Goal: Task Accomplishment & Management: Manage account settings

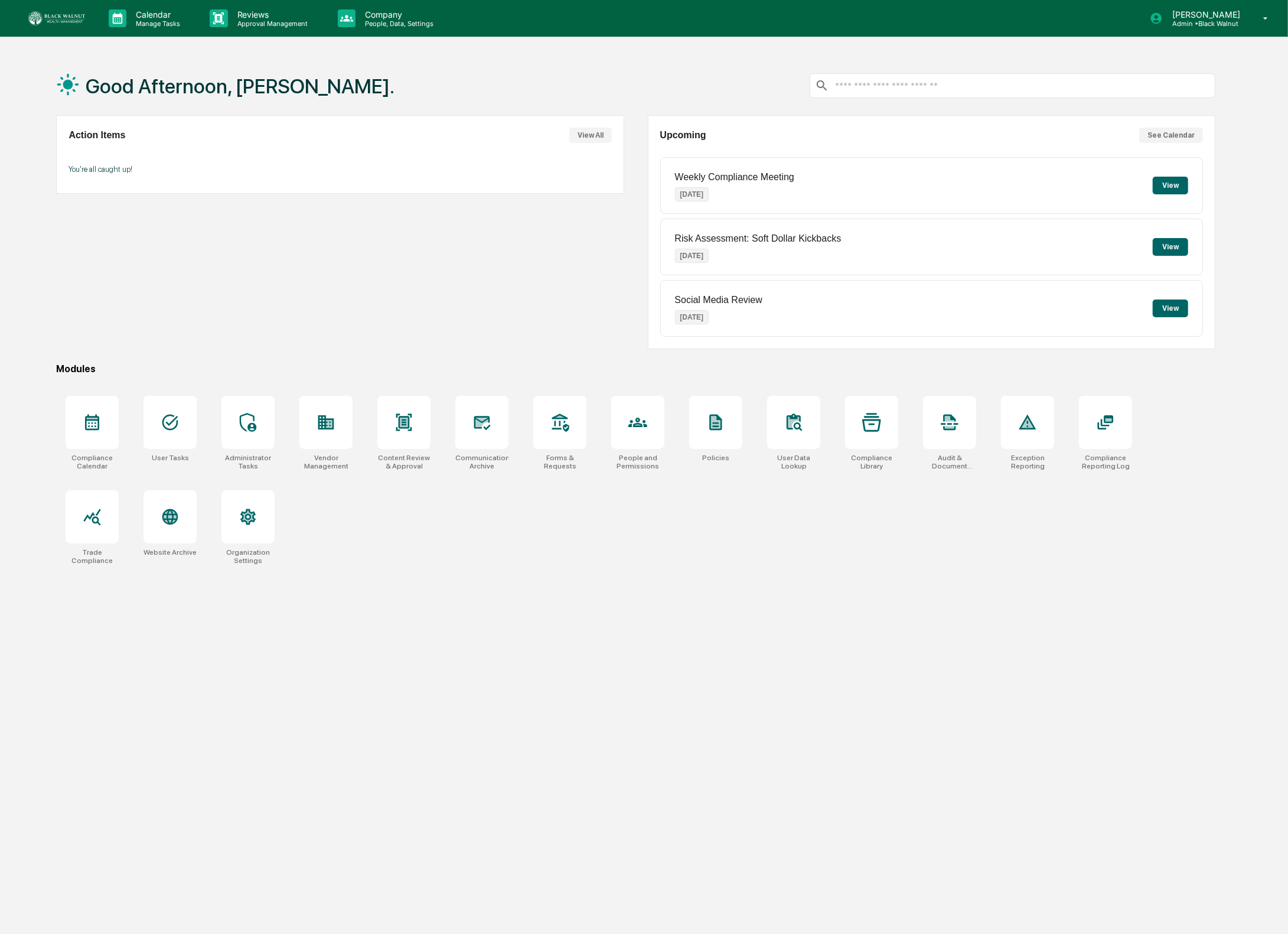
scroll to position [1, 0]
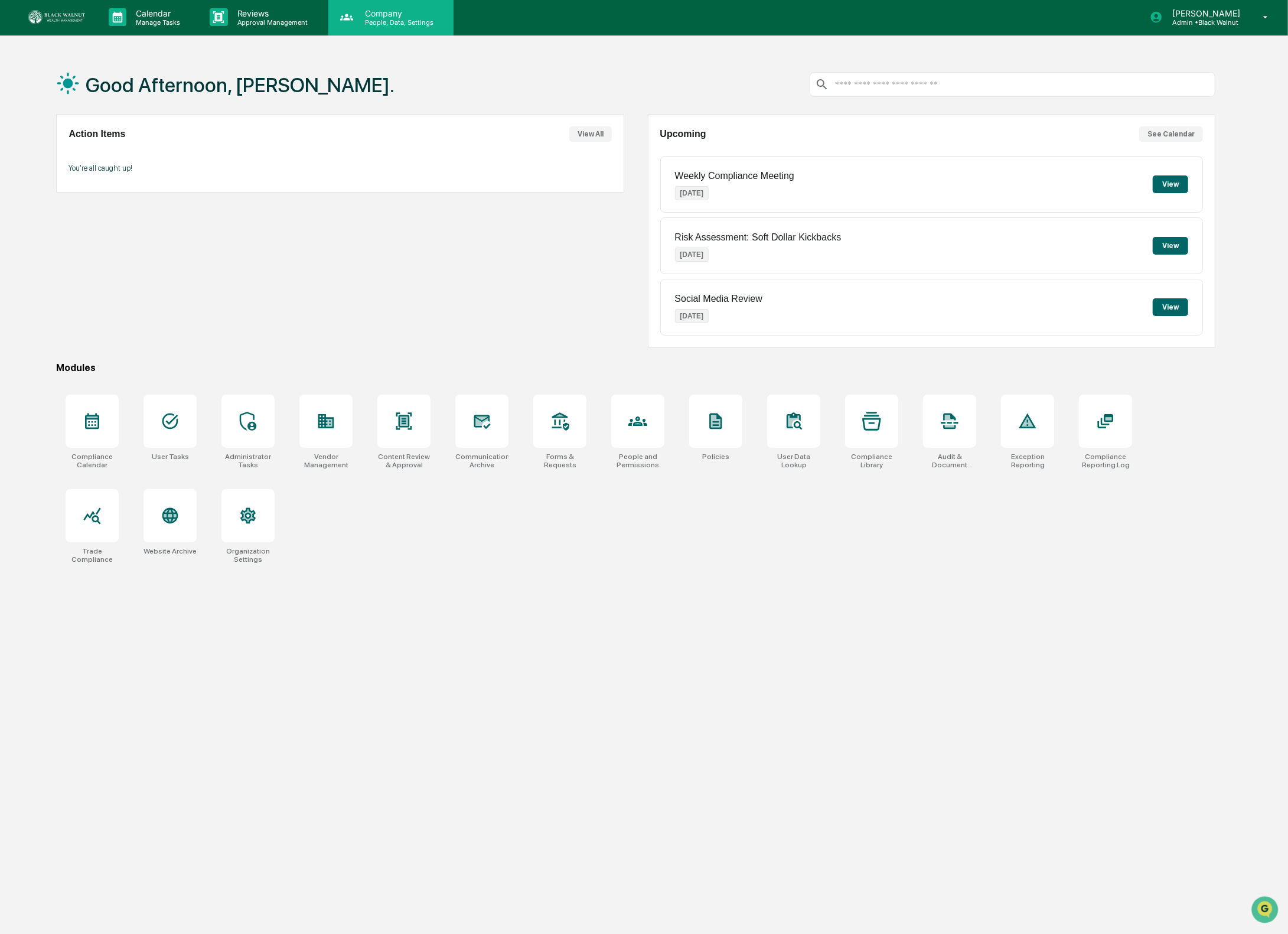
click at [395, 11] on p "Company" at bounding box center [398, 13] width 84 height 10
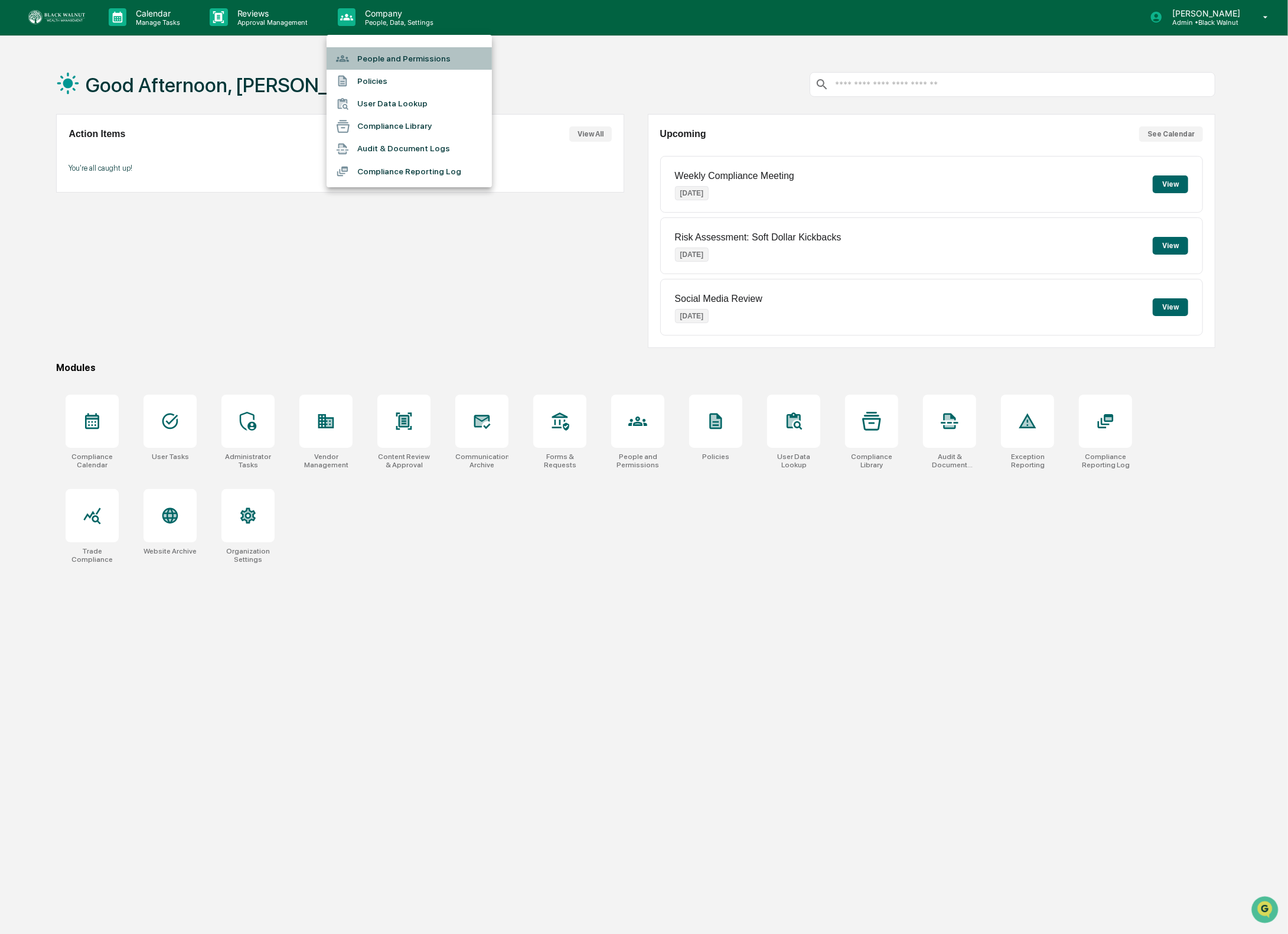
click at [397, 58] on li "People and Permissions" at bounding box center [410, 58] width 166 height 23
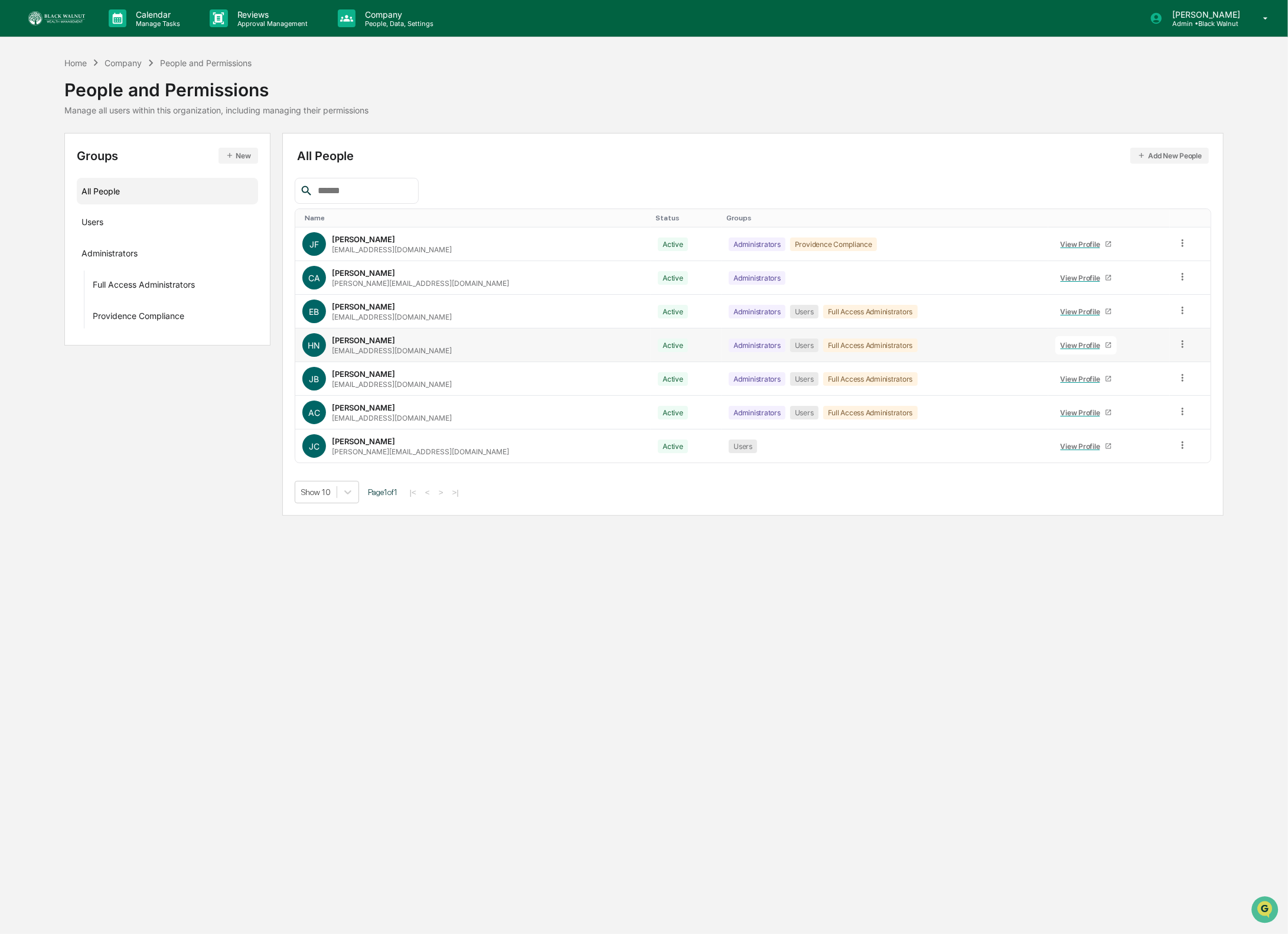
click at [1177, 345] on icon at bounding box center [1183, 344] width 11 height 11
click at [1129, 429] on div "Reset Password" at bounding box center [1130, 434] width 98 height 14
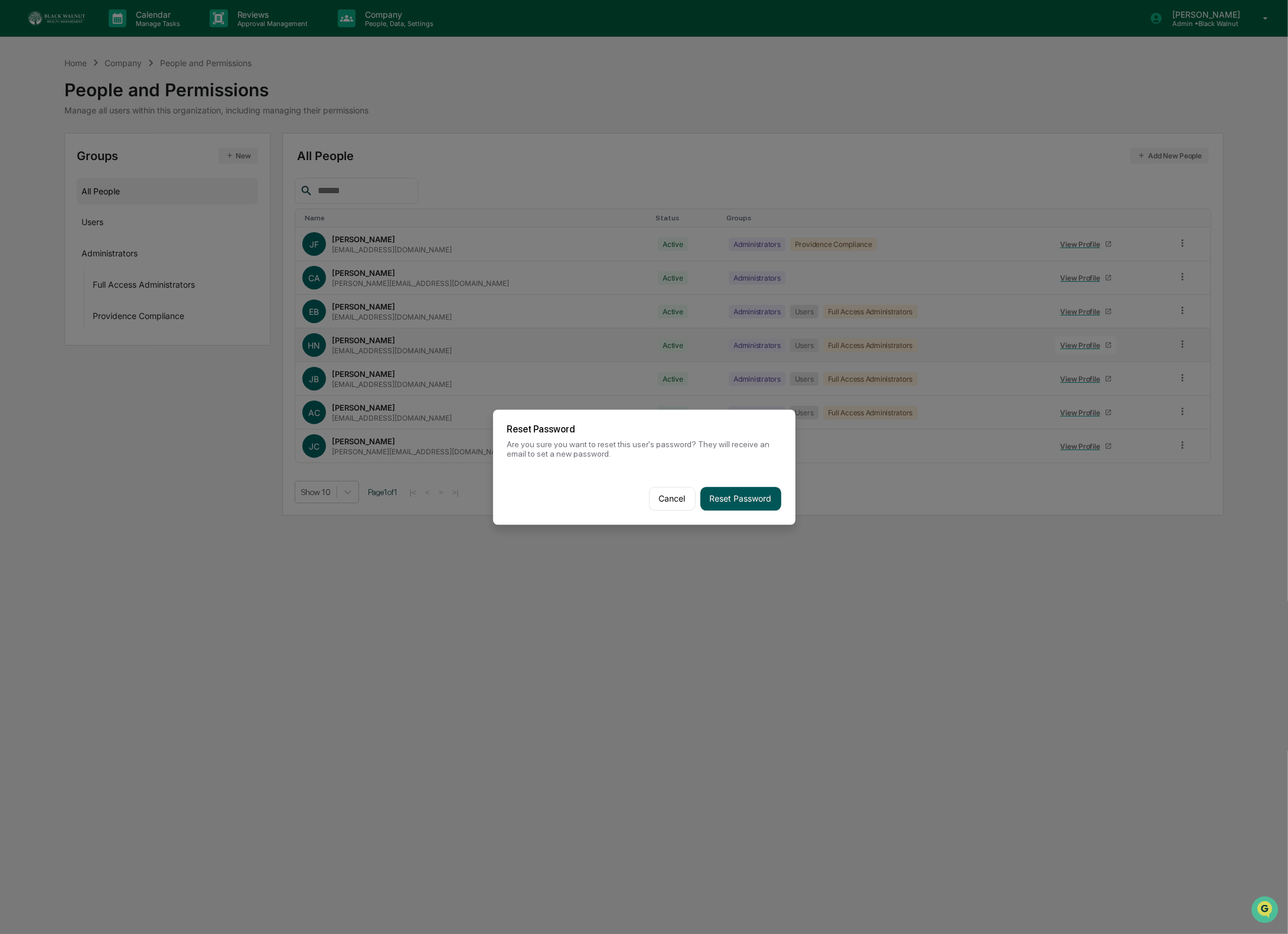
click at [752, 502] on button "Reset Password" at bounding box center [741, 499] width 81 height 24
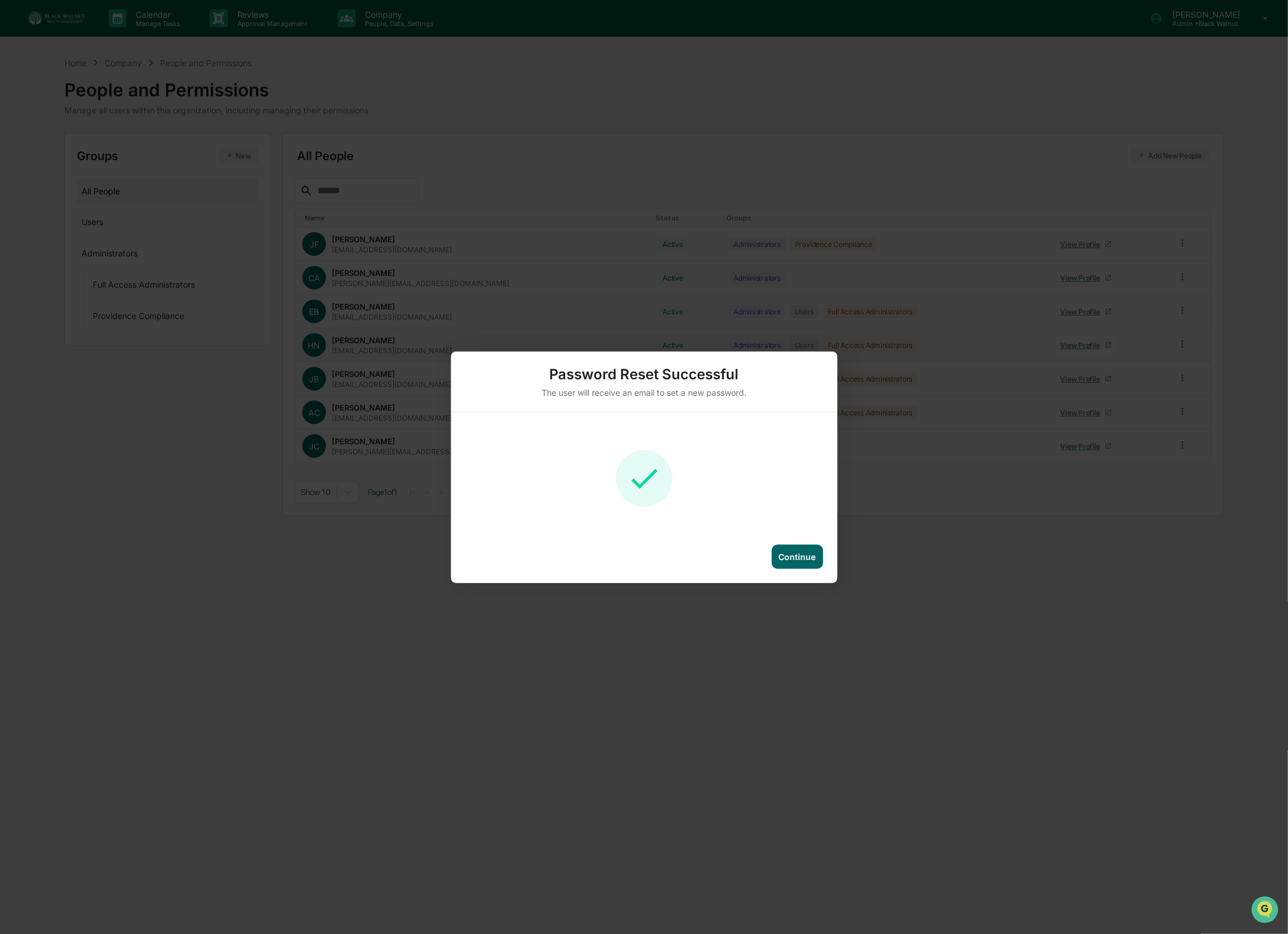
drag, startPoint x: 782, startPoint y: 554, endPoint x: 622, endPoint y: 427, distance: 204.3
click at [781, 553] on div "Continue" at bounding box center [797, 557] width 37 height 10
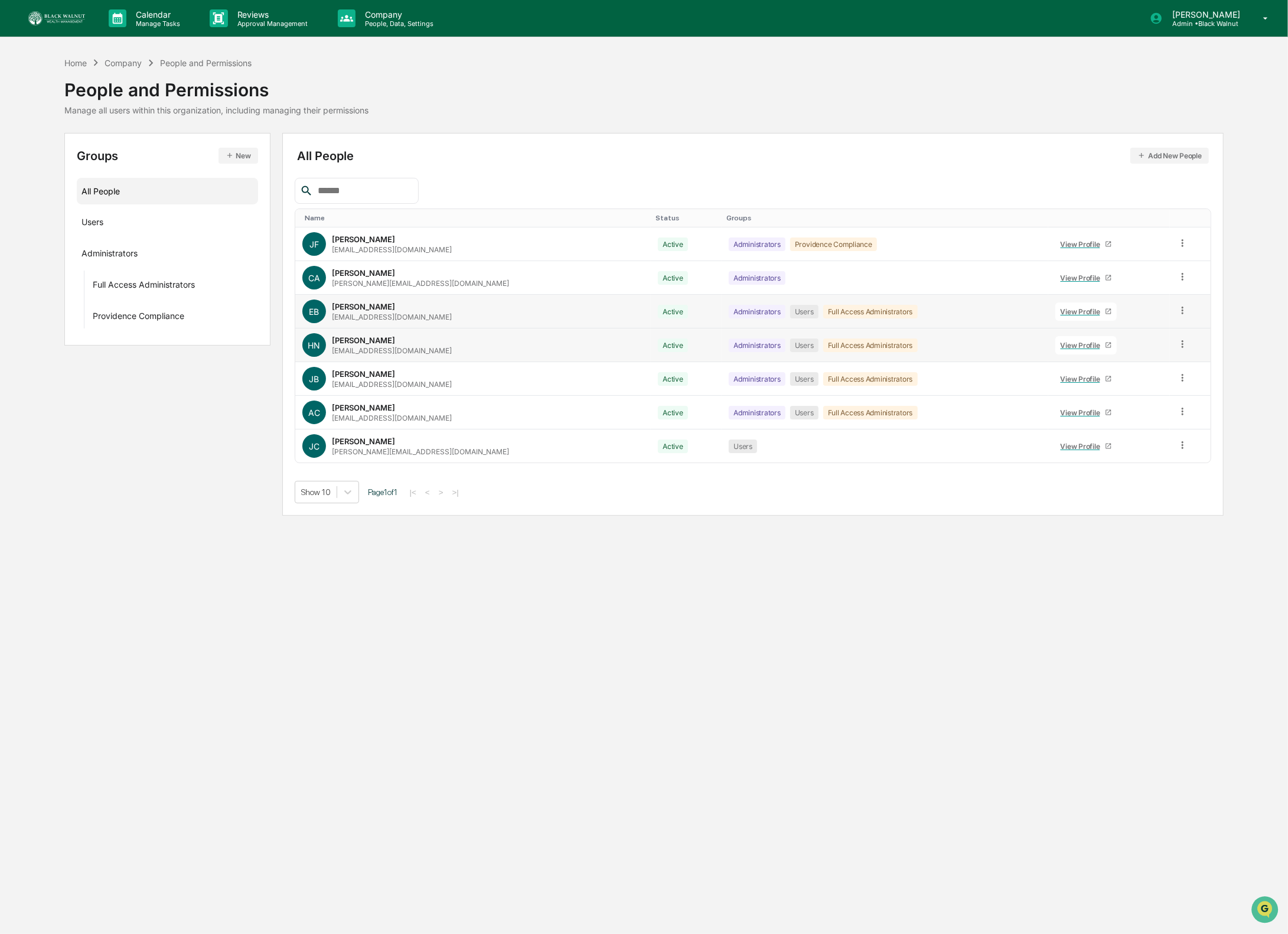
click at [1179, 314] on icon at bounding box center [1183, 311] width 11 height 11
click at [1152, 398] on div "Reset Password" at bounding box center [1130, 400] width 98 height 14
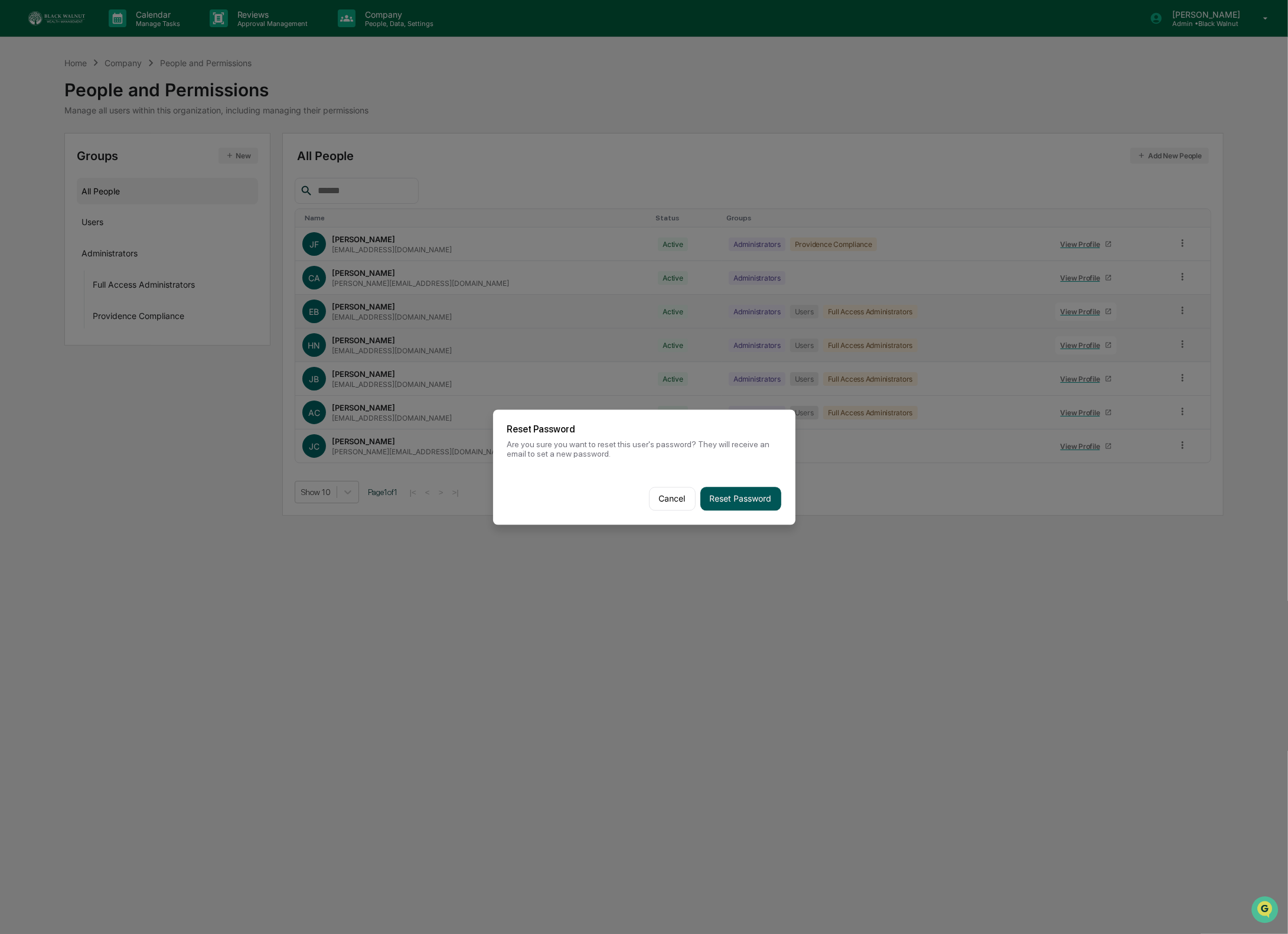
click at [730, 500] on button "Reset Password" at bounding box center [741, 499] width 81 height 24
